Goal: Transaction & Acquisition: Purchase product/service

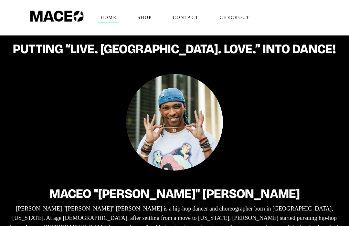
click at [145, 17] on span "Shop" at bounding box center [145, 18] width 20 height 10
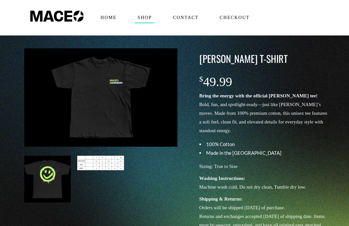
click at [184, 21] on span "Contact" at bounding box center [185, 18] width 31 height 10
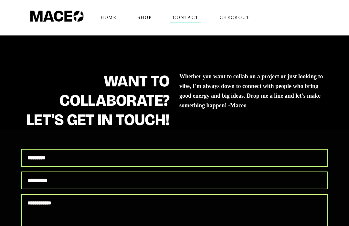
click at [237, 18] on span "Checkout" at bounding box center [235, 18] width 36 height 10
